Goal: Task Accomplishment & Management: Manage account settings

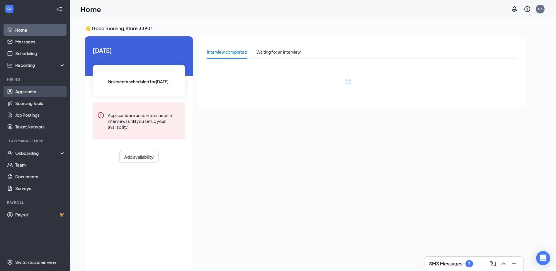
click at [37, 91] on link "Applicants" at bounding box center [40, 92] width 50 height 12
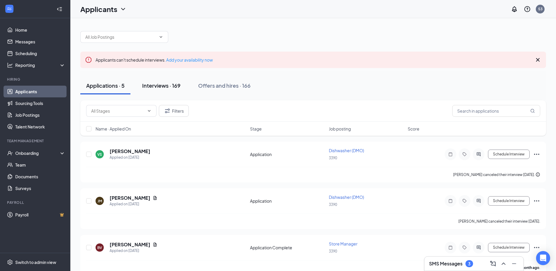
click at [158, 86] on div "Interviews · 169" at bounding box center [161, 85] width 38 height 7
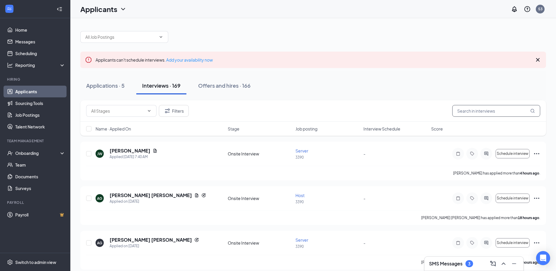
click at [465, 110] on input "text" at bounding box center [496, 111] width 88 height 12
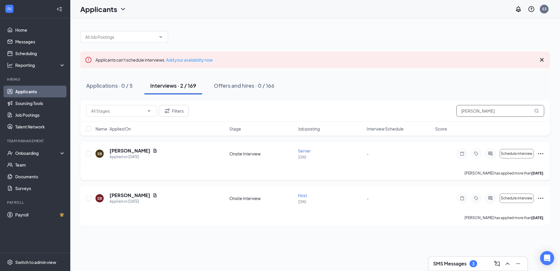
type input "[PERSON_NAME]"
click at [302, 151] on span "Server" at bounding box center [304, 150] width 13 height 5
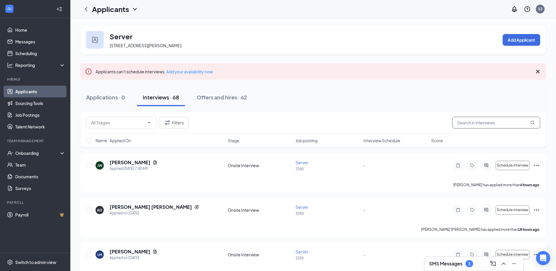
click at [467, 123] on input "text" at bounding box center [496, 123] width 88 height 12
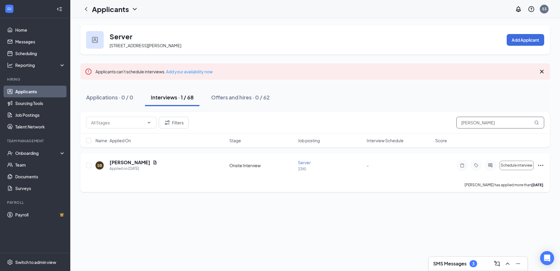
type input "[PERSON_NAME]"
click at [543, 166] on icon "Ellipses" at bounding box center [541, 165] width 7 height 7
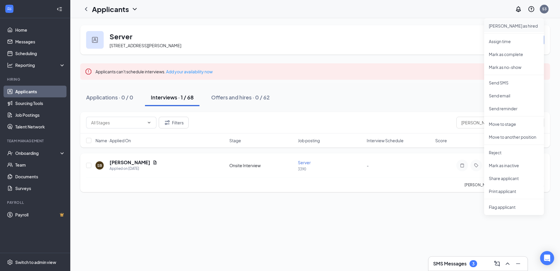
click at [504, 25] on p "[PERSON_NAME] as hired" at bounding box center [514, 26] width 50 height 6
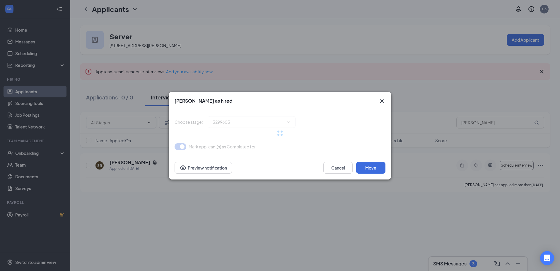
type input "Hiring Complete (final stage)"
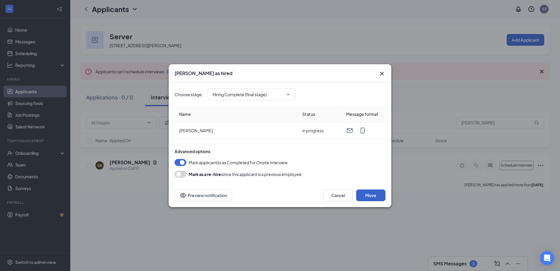
click at [374, 195] on button "Move" at bounding box center [370, 195] width 29 height 12
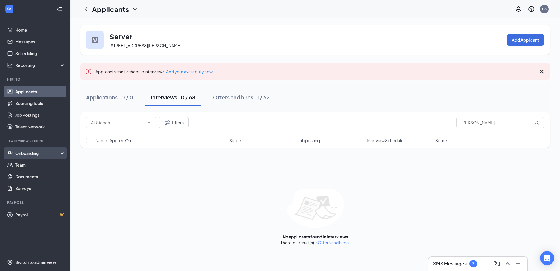
click at [36, 153] on div "Onboarding" at bounding box center [37, 153] width 45 height 6
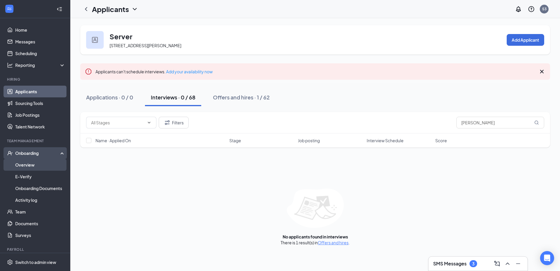
click at [33, 166] on link "Overview" at bounding box center [40, 165] width 50 height 12
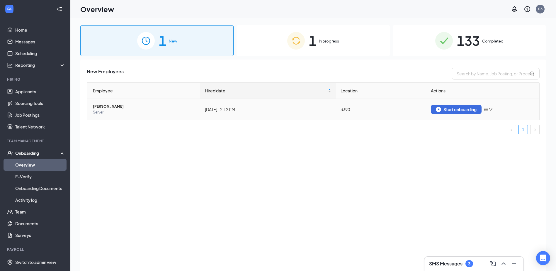
click at [462, 104] on td "Start onboarding" at bounding box center [482, 109] width 113 height 21
click at [459, 110] on div "Start onboarding" at bounding box center [456, 109] width 41 height 5
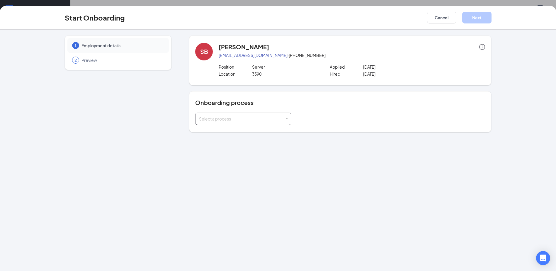
click at [269, 120] on div "Select a process" at bounding box center [242, 119] width 86 height 6
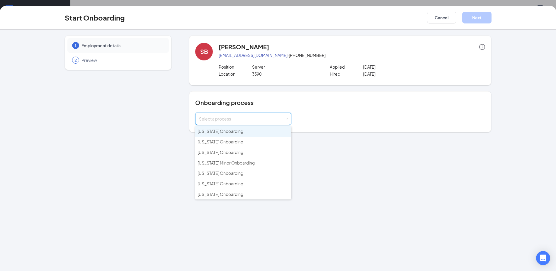
click at [233, 131] on span "[US_STATE] Onboarding" at bounding box center [221, 130] width 46 height 5
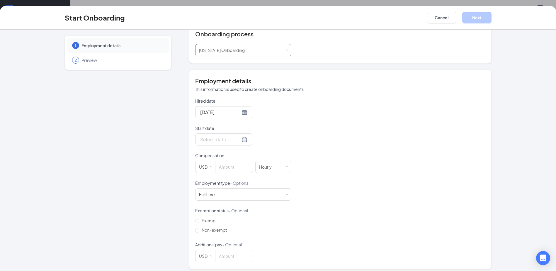
scroll to position [73, 0]
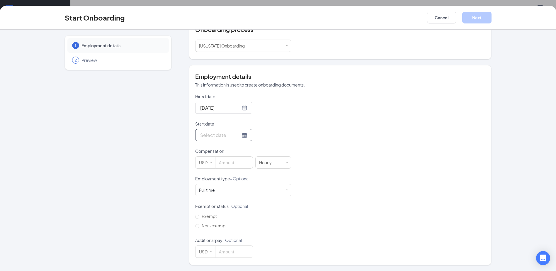
click at [239, 135] on div at bounding box center [223, 134] width 47 height 7
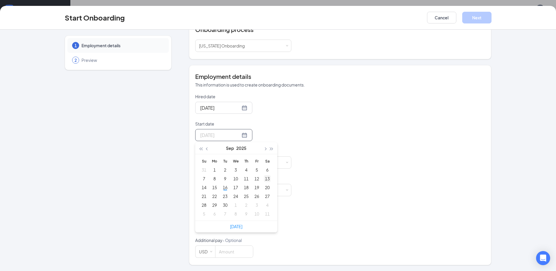
type input "[DATE]"
click at [264, 177] on div "13" at bounding box center [267, 178] width 7 height 7
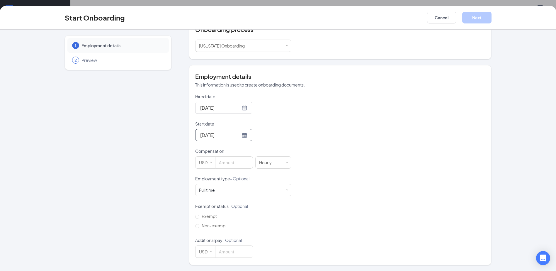
scroll to position [26, 0]
click at [227, 161] on input at bounding box center [233, 163] width 37 height 12
type input "16.5"
click at [418, 163] on div "Hired date [DATE] Start date [DATE] [DATE] Su Mo Tu We Th Fr Sa 31 1 2 3 4 5 6 …" at bounding box center [340, 175] width 290 height 164
click at [481, 20] on button "Next" at bounding box center [476, 18] width 29 height 12
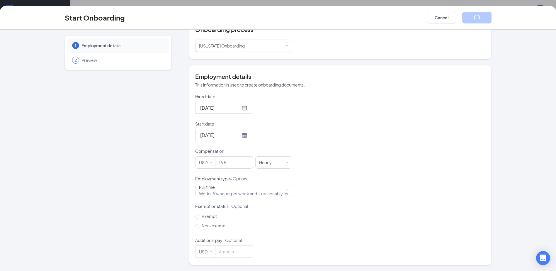
scroll to position [0, 0]
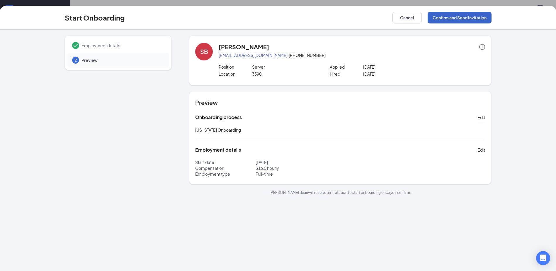
click at [461, 19] on button "Confirm and Send Invitation" at bounding box center [460, 18] width 64 height 12
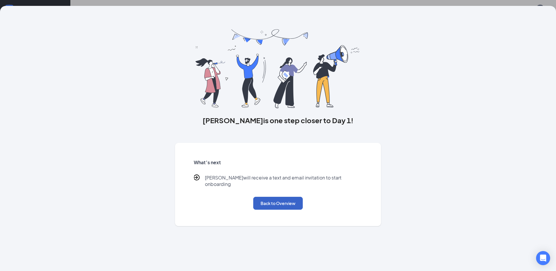
click at [285, 200] on button "Back to Overview" at bounding box center [278, 203] width 50 height 13
